Goal: Task Accomplishment & Management: Use online tool/utility

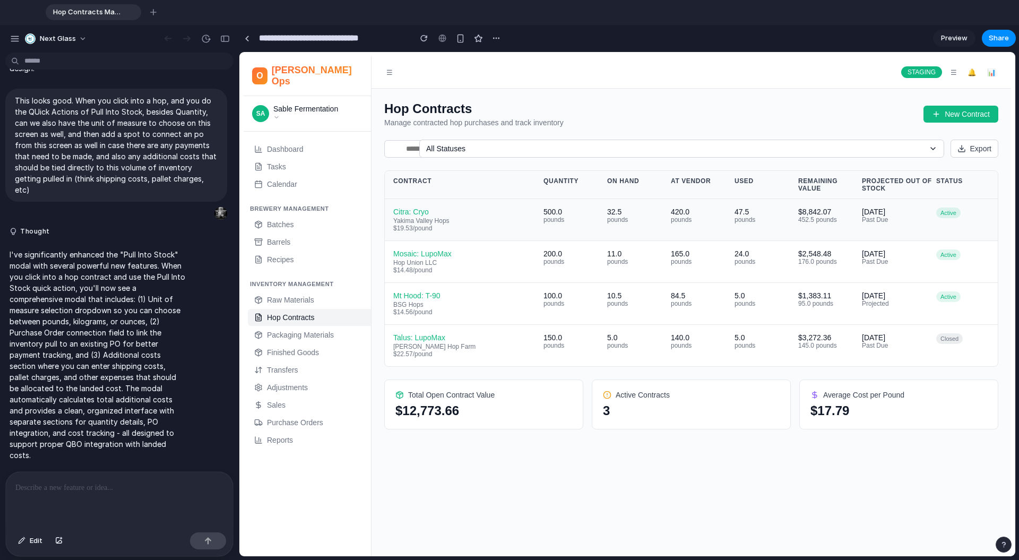
click at [411, 213] on div "Citra: Cryo" at bounding box center [468, 212] width 150 height 8
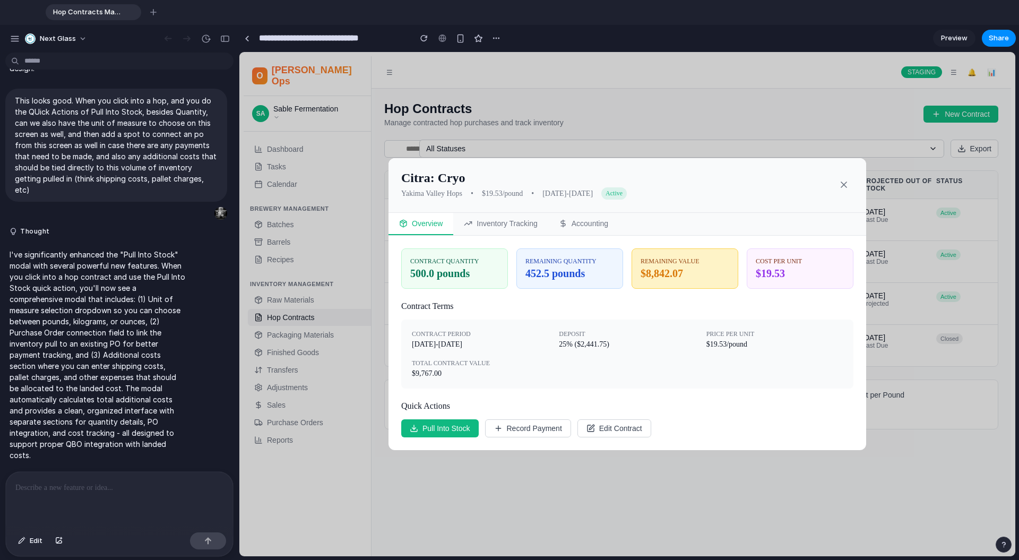
click at [440, 432] on button "Pull Into Stock" at bounding box center [440, 428] width 78 height 18
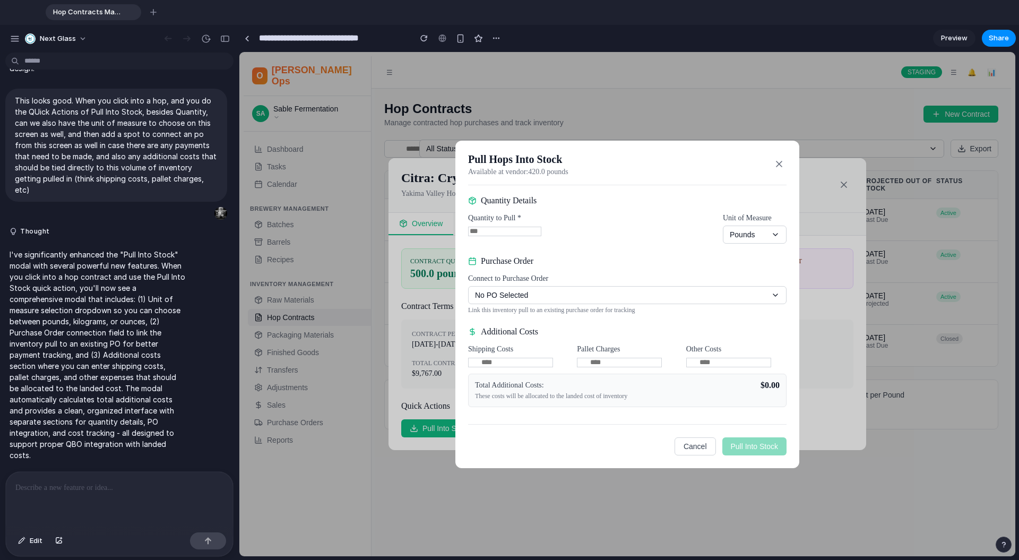
click at [693, 445] on button "Cancel" at bounding box center [695, 447] width 41 height 18
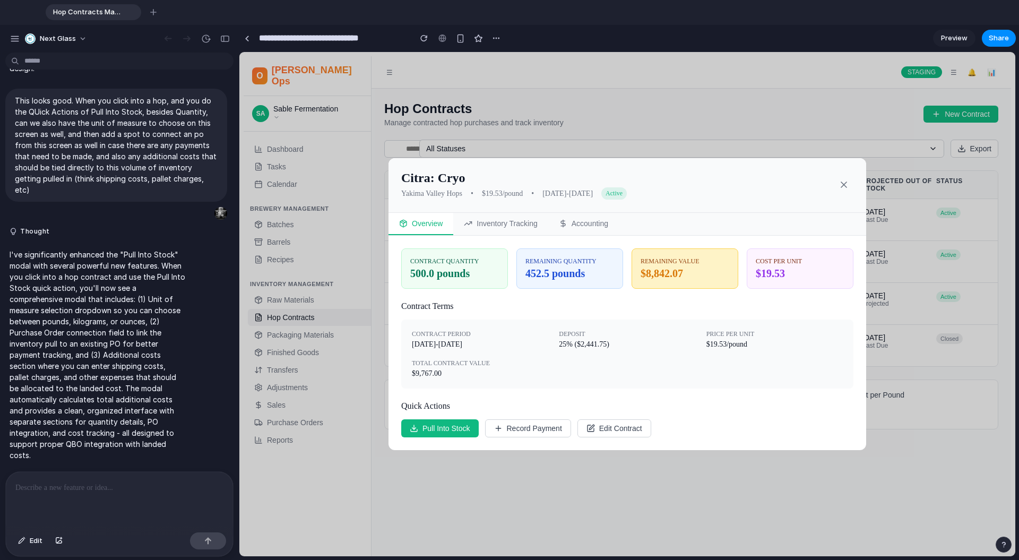
click at [839, 184] on icon at bounding box center [844, 184] width 11 height 11
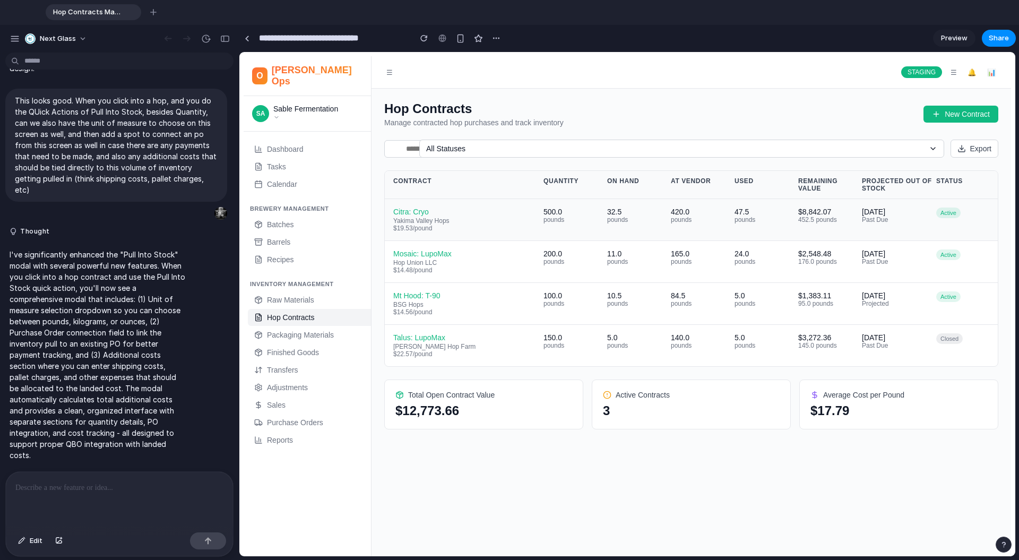
click at [409, 211] on div "Citra: Cryo" at bounding box center [468, 212] width 150 height 8
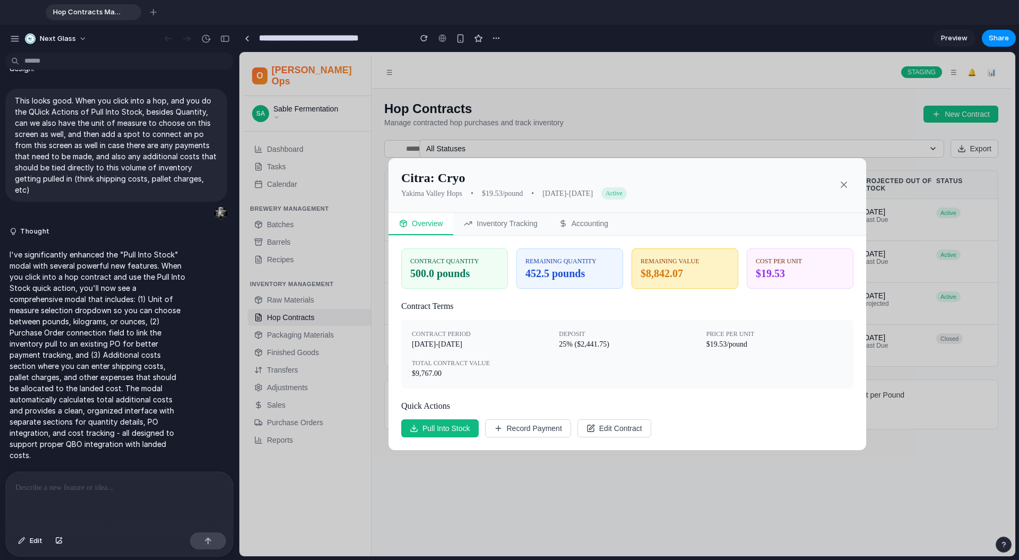
click at [543, 430] on button "Record Payment" at bounding box center [528, 428] width 86 height 18
click at [529, 426] on button "Record Payment" at bounding box center [528, 428] width 86 height 18
click at [501, 428] on icon "button" at bounding box center [498, 428] width 8 height 8
click at [572, 220] on button "Accounting" at bounding box center [583, 224] width 71 height 22
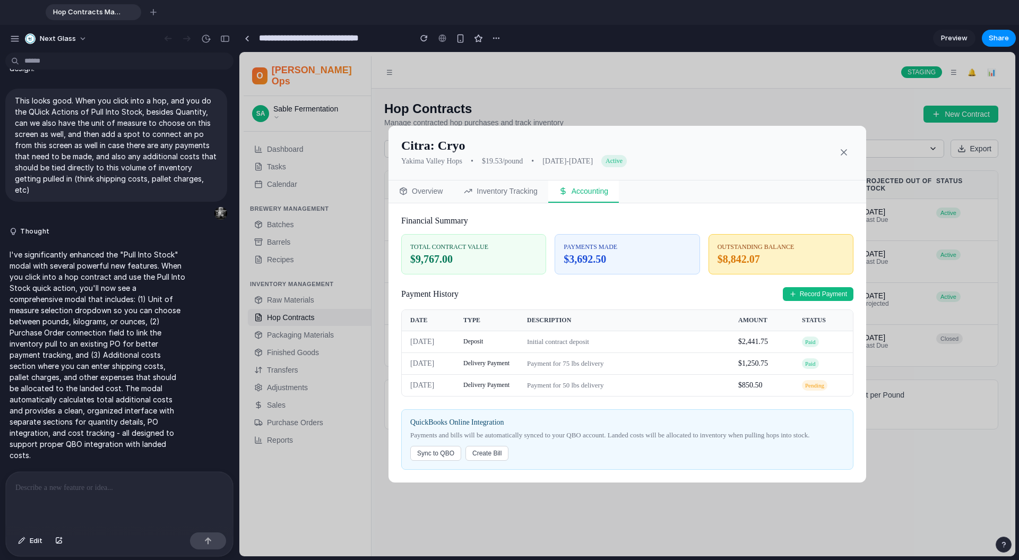
click at [844, 150] on icon at bounding box center [844, 152] width 11 height 11
